Goal: Task Accomplishment & Management: Complete application form

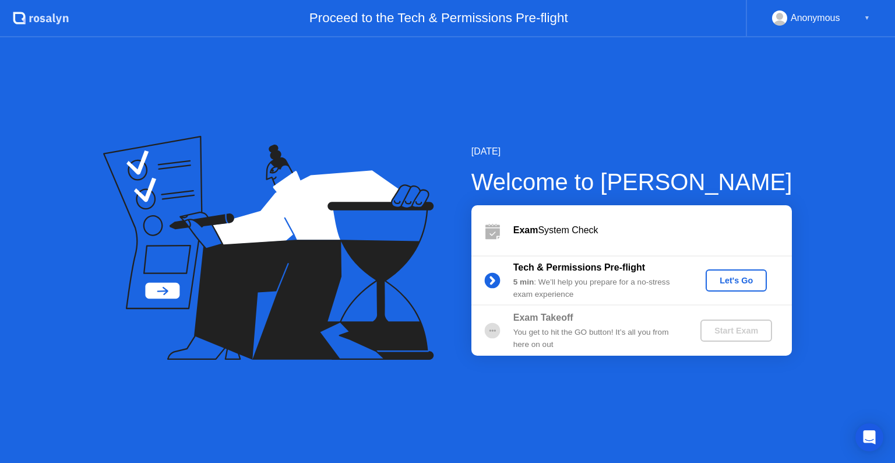
click at [737, 277] on div "Let's Go" at bounding box center [736, 280] width 52 height 9
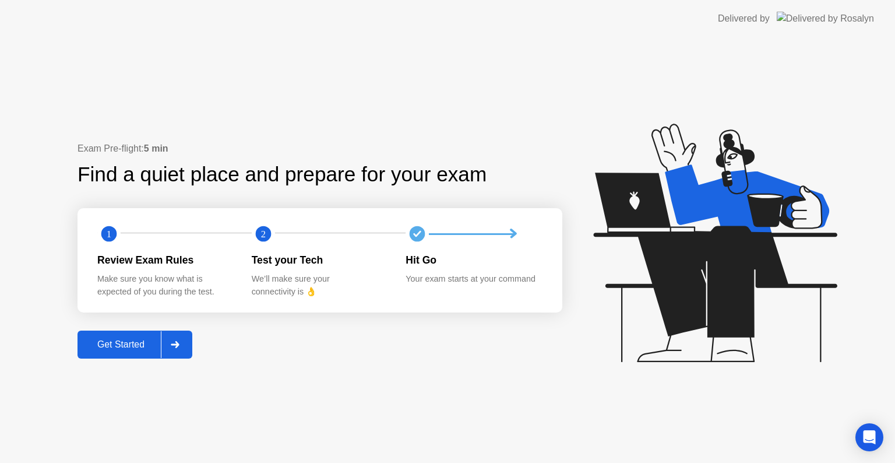
click at [146, 339] on div "Get Started" at bounding box center [121, 344] width 80 height 10
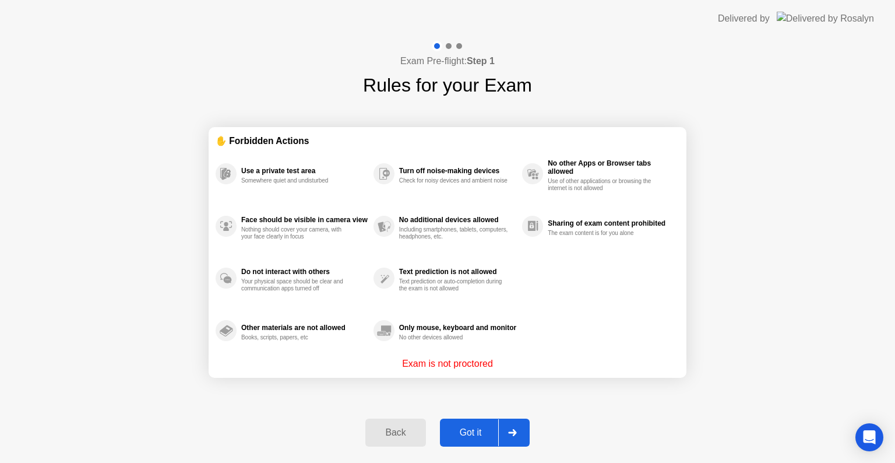
click at [437, 227] on div "Including smartphones, tablets, computers, headphones, etc." at bounding box center [454, 233] width 110 height 14
drag, startPoint x: 437, startPoint y: 227, endPoint x: 506, endPoint y: 294, distance: 96.4
click at [506, 294] on div "Use a private test area Somewhere quiet and undisturbed Face should be visible …" at bounding box center [448, 251] width 464 height 209
click at [483, 429] on div "Got it" at bounding box center [471, 432] width 55 height 10
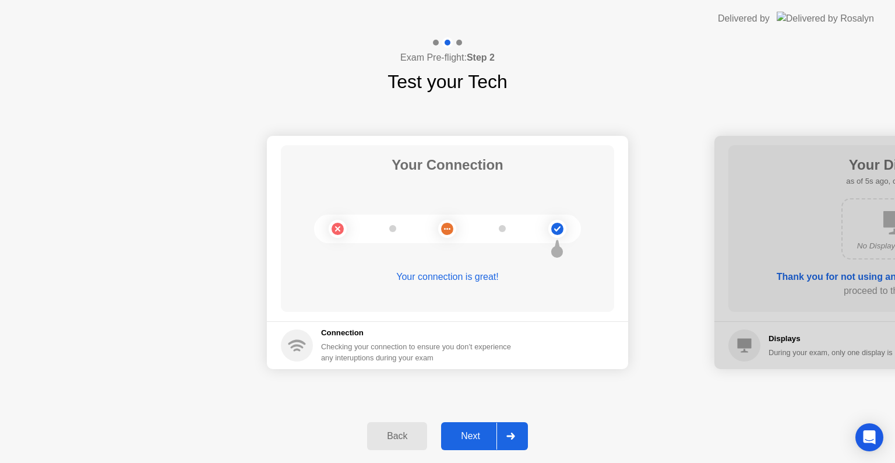
click at [467, 431] on div "Next" at bounding box center [471, 436] width 52 height 10
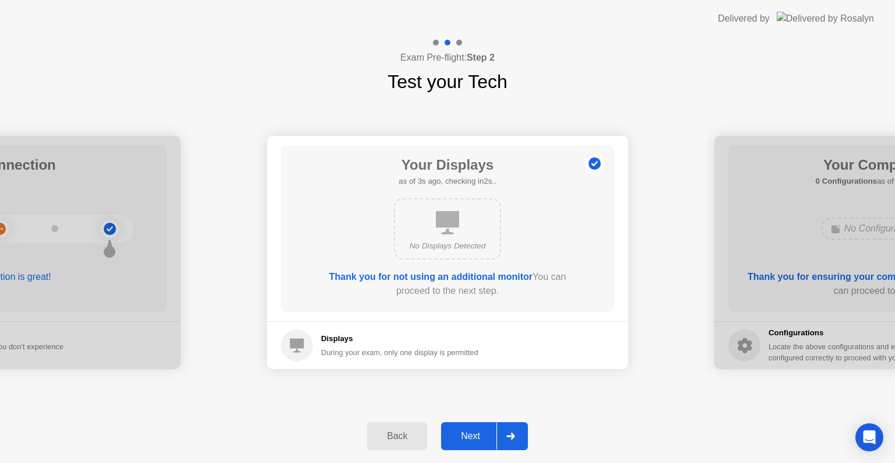
click at [467, 441] on div "Next" at bounding box center [471, 436] width 52 height 10
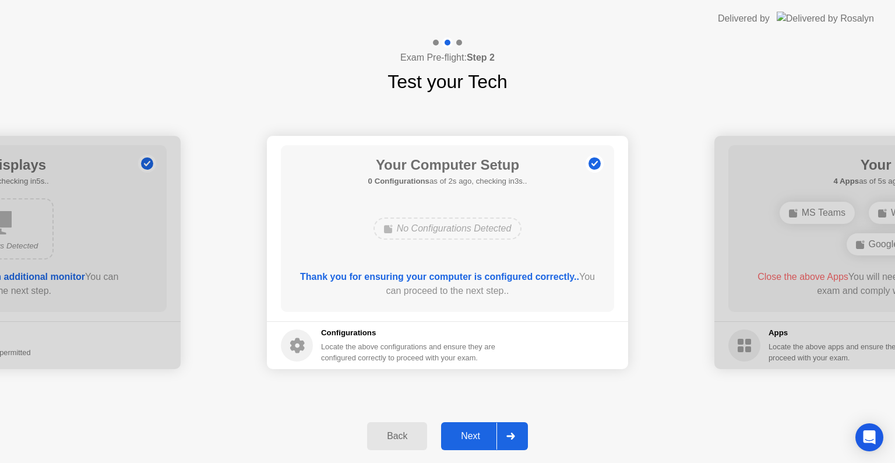
click at [462, 434] on div "Next" at bounding box center [471, 436] width 52 height 10
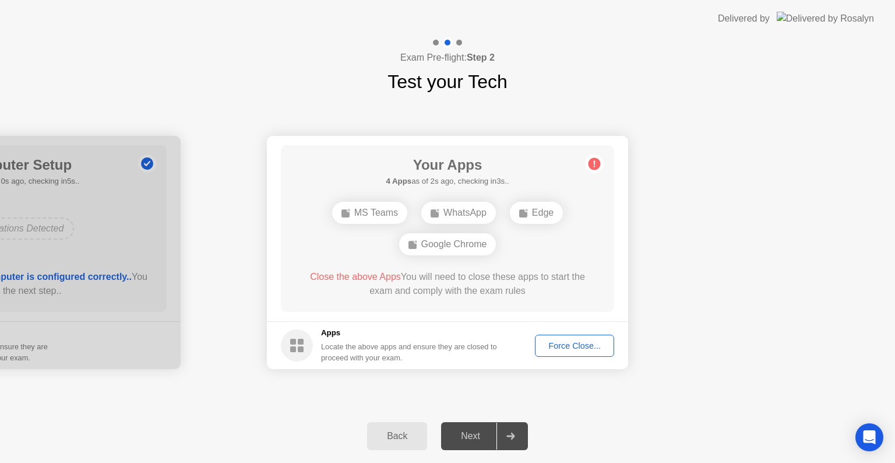
click at [562, 350] on div "Force Close..." at bounding box center [574, 345] width 71 height 9
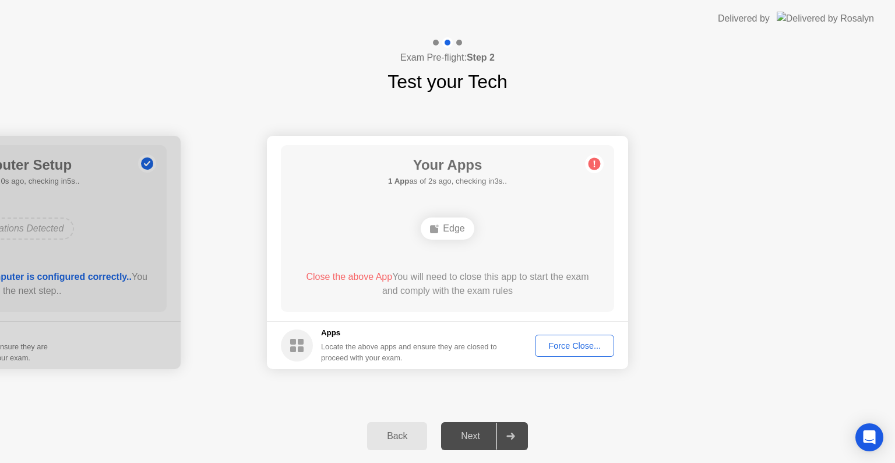
click at [564, 347] on div "Force Close..." at bounding box center [574, 345] width 71 height 9
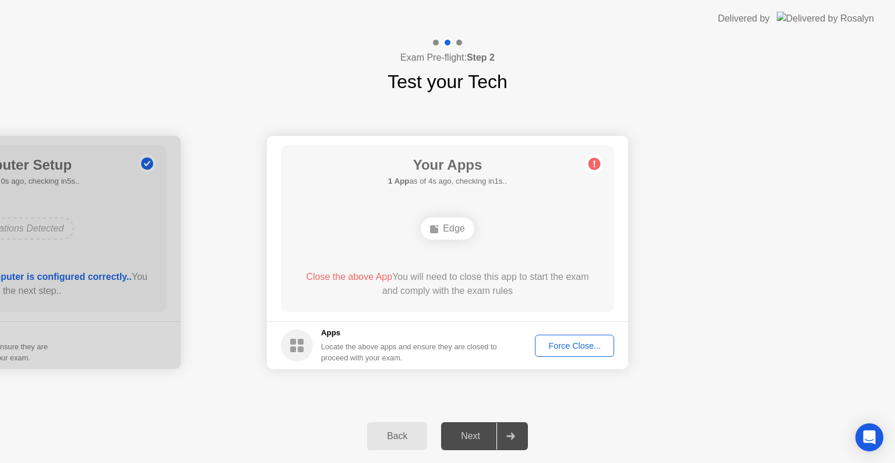
click at [441, 230] on div "Edge" at bounding box center [447, 228] width 53 height 22
click at [346, 276] on span "Close the above App" at bounding box center [349, 277] width 86 height 10
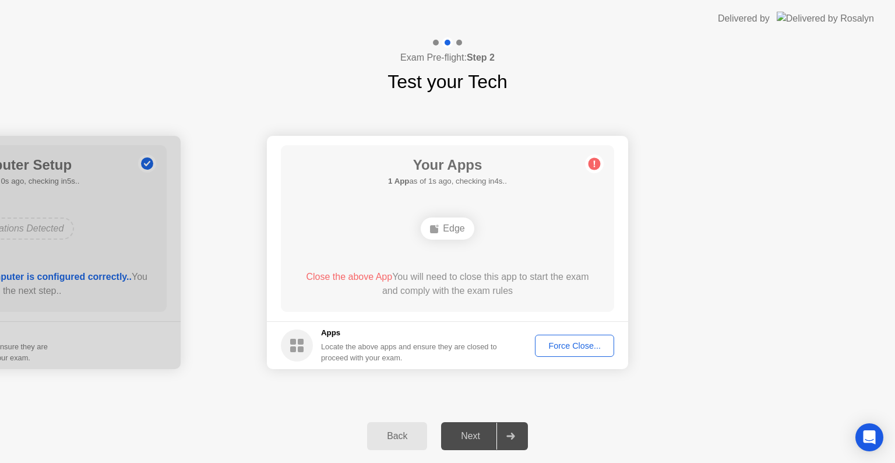
click at [346, 276] on span "Close the above App" at bounding box center [349, 277] width 86 height 10
click at [445, 227] on div "Edge" at bounding box center [447, 228] width 53 height 22
click at [589, 341] on div "Force Close..." at bounding box center [574, 345] width 71 height 9
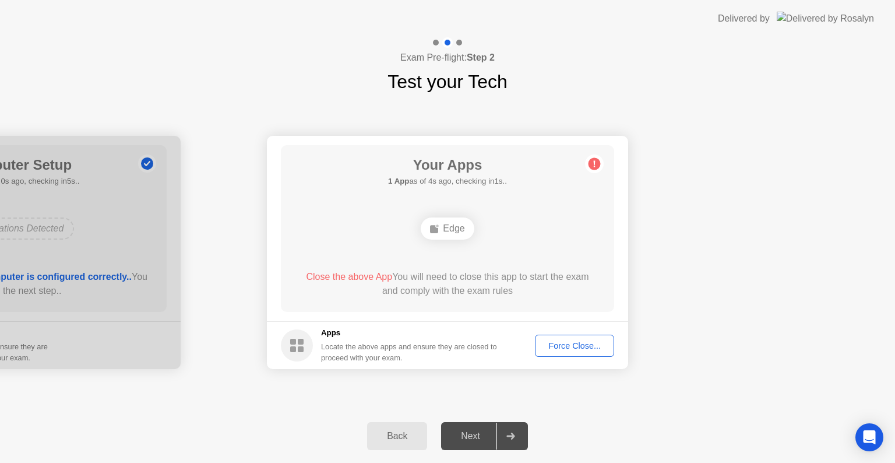
click at [565, 346] on div "Force Close..." at bounding box center [574, 345] width 71 height 9
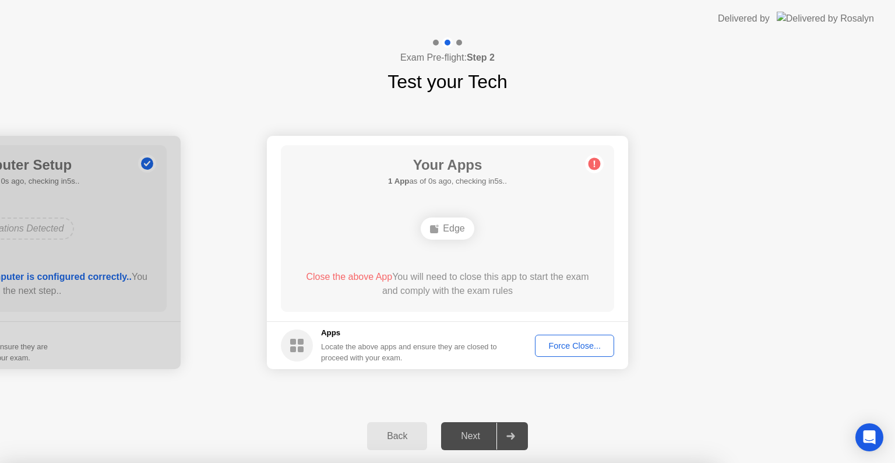
drag, startPoint x: 565, startPoint y: 346, endPoint x: 486, endPoint y: 295, distance: 93.8
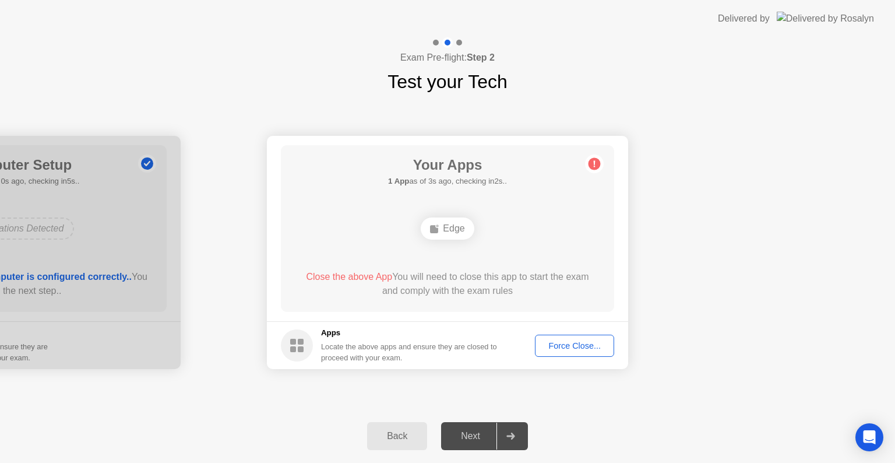
click at [437, 229] on rect at bounding box center [434, 229] width 8 height 8
click at [456, 434] on div "Next" at bounding box center [471, 436] width 52 height 10
click at [562, 350] on div "Force Close..." at bounding box center [574, 345] width 71 height 9
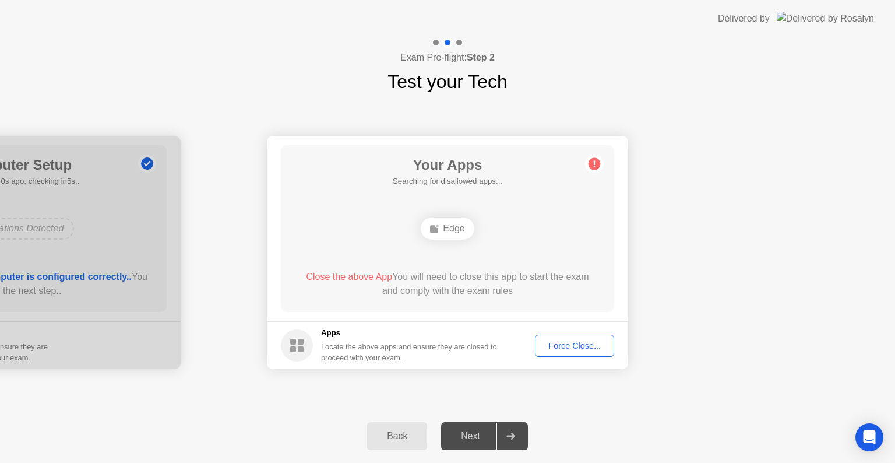
click at [394, 452] on div "Back Next" at bounding box center [447, 436] width 895 height 54
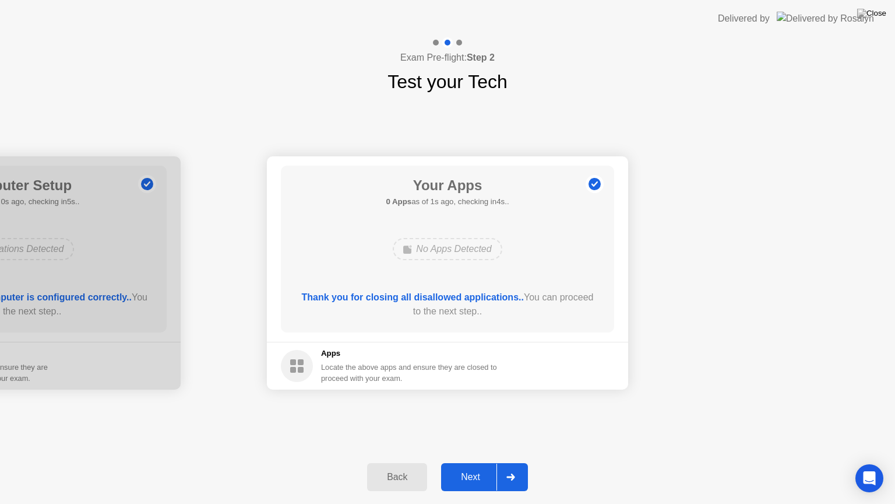
click at [469, 462] on div "Next" at bounding box center [471, 476] width 52 height 10
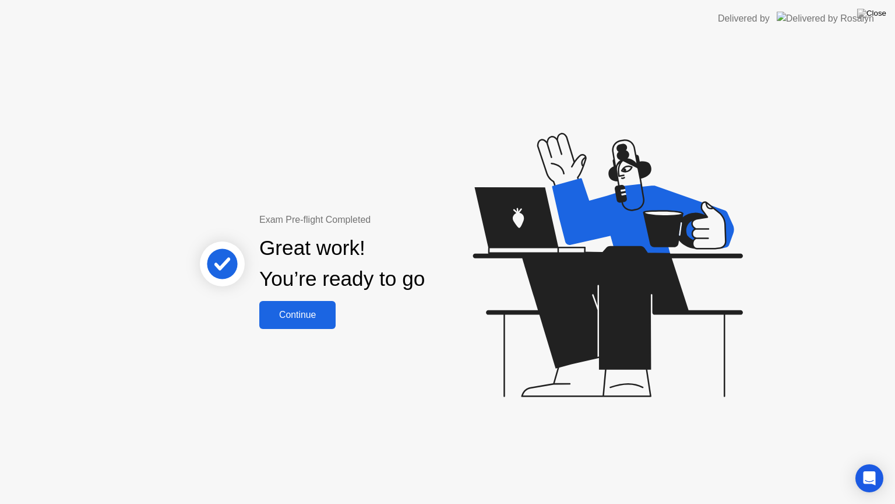
click at [293, 304] on button "Continue" at bounding box center [297, 315] width 76 height 28
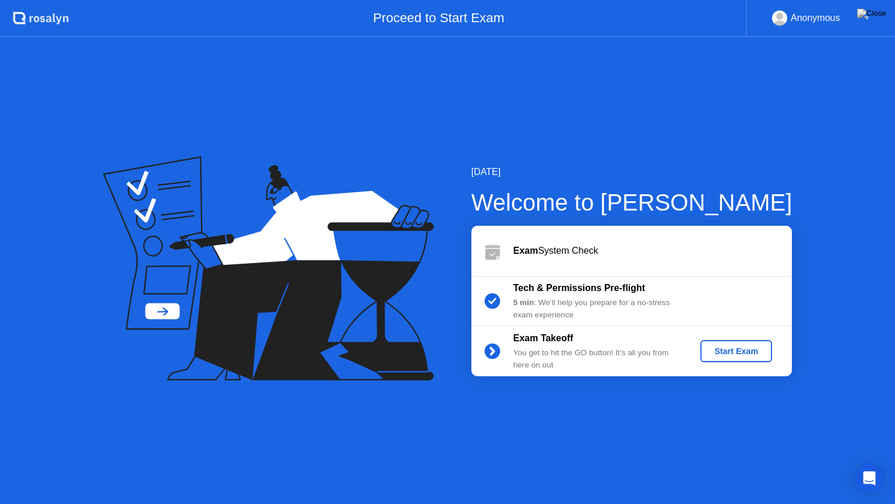
click at [726, 350] on div "Start Exam" at bounding box center [736, 350] width 62 height 9
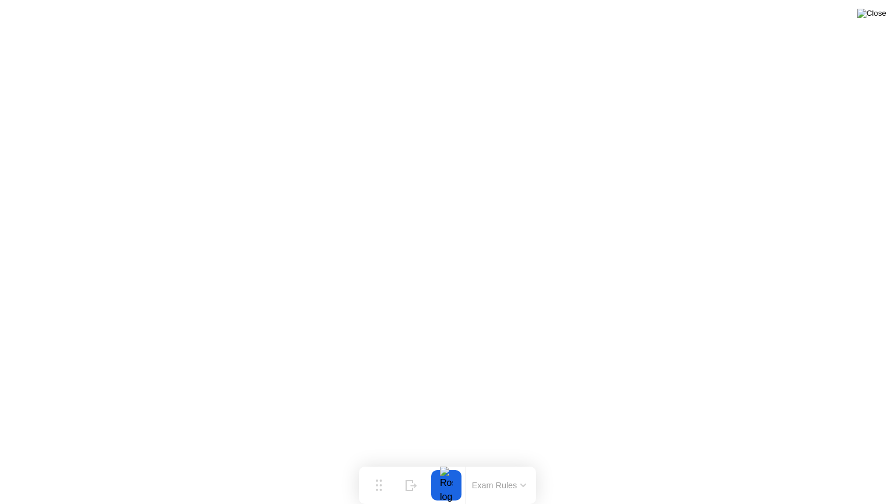
click at [875, 16] on img at bounding box center [871, 13] width 29 height 9
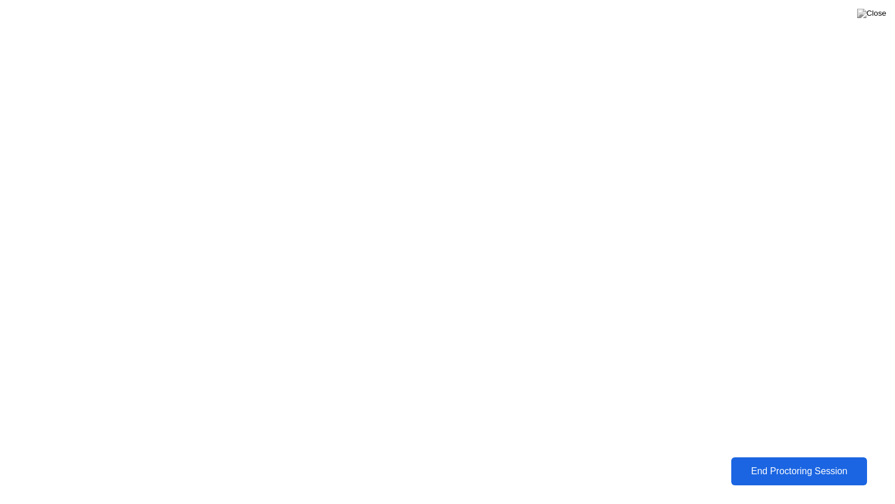
click at [751, 462] on div "End Proctoring Session" at bounding box center [799, 471] width 129 height 10
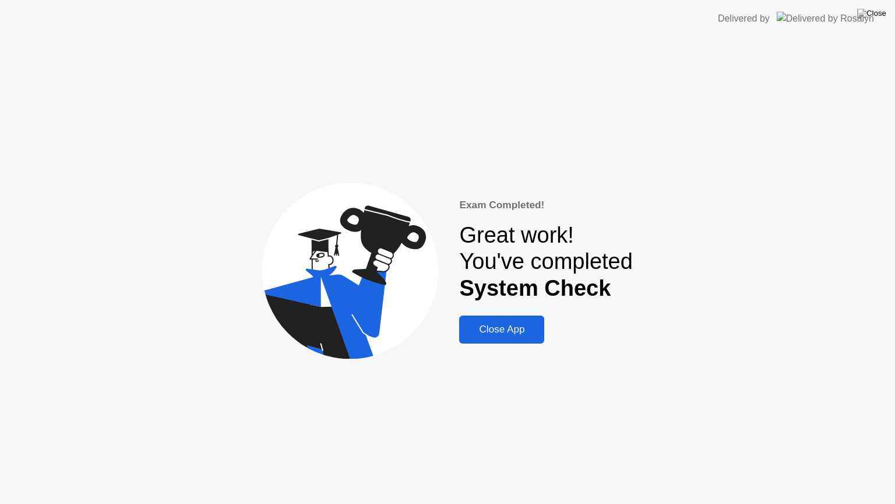
click at [478, 333] on div "Close App" at bounding box center [502, 329] width 78 height 12
